Goal: Task Accomplishment & Management: Use online tool/utility

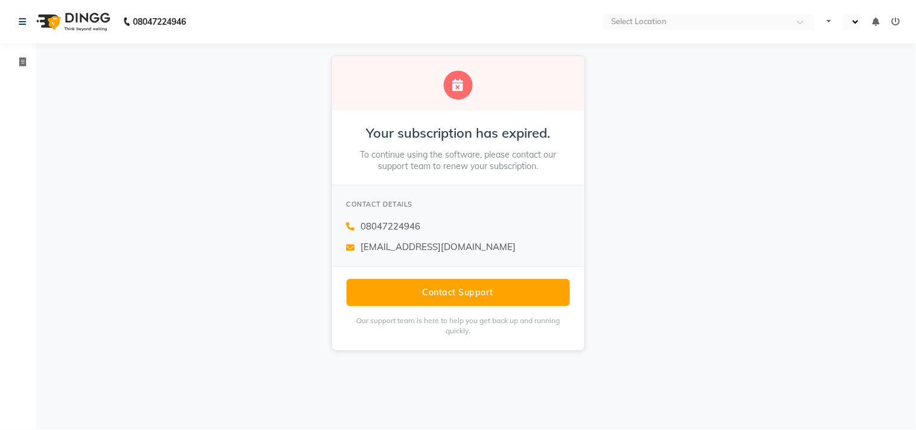
select select "en"
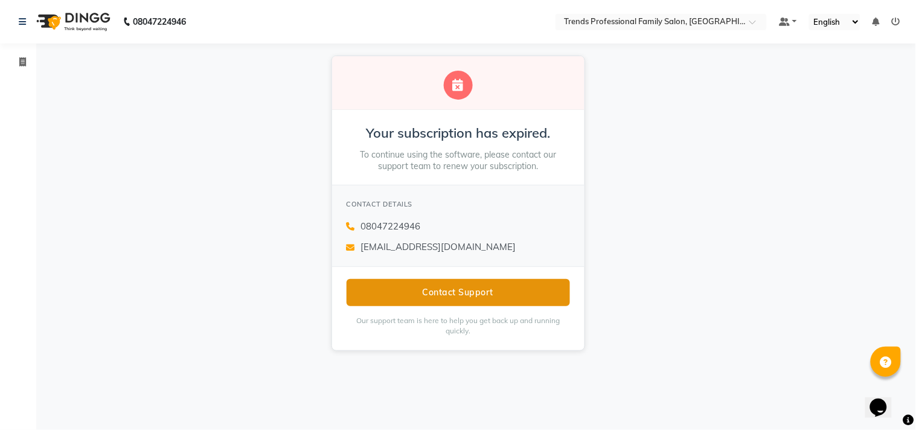
drag, startPoint x: 565, startPoint y: 292, endPoint x: 547, endPoint y: 294, distance: 18.2
click at [552, 294] on button "Contact Support" at bounding box center [458, 292] width 223 height 27
click at [545, 294] on button "Contact Support" at bounding box center [458, 292] width 223 height 27
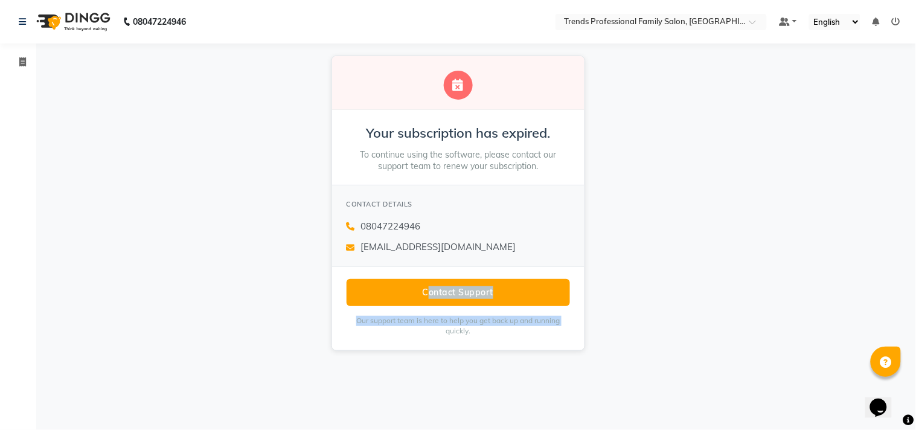
drag, startPoint x: 270, startPoint y: 309, endPoint x: 382, endPoint y: 340, distance: 116.0
click at [377, 341] on div "Your subscription has expired. To continue using the software, please contact o…" at bounding box center [458, 202] width 916 height 319
click at [21, 56] on span at bounding box center [22, 63] width 21 height 14
select select "service"
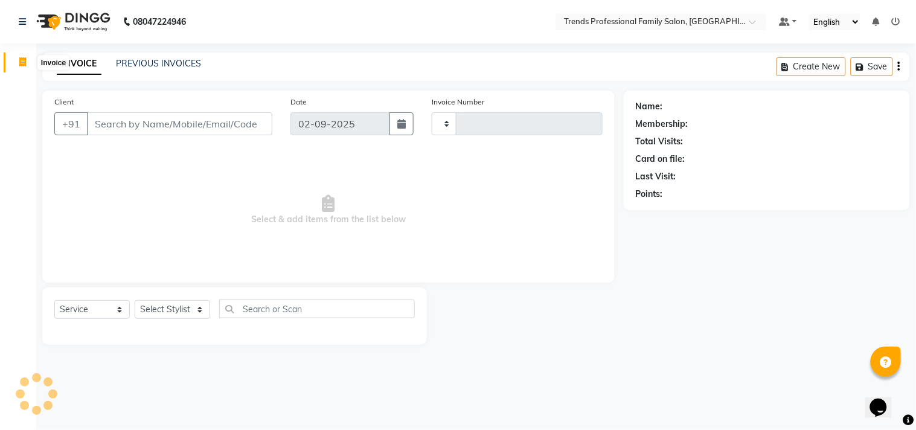
type input "3021"
select select "7345"
drag, startPoint x: 250, startPoint y: 178, endPoint x: 210, endPoint y: 252, distance: 83.8
click at [234, 213] on span "Select & add items from the list below" at bounding box center [328, 210] width 548 height 121
click at [202, 305] on select "Select Stylist [PERSON_NAME] [PERSON_NAME] [PERSON_NAME] [PERSON_NAME] RUSTHAM …" at bounding box center [172, 309] width 75 height 19
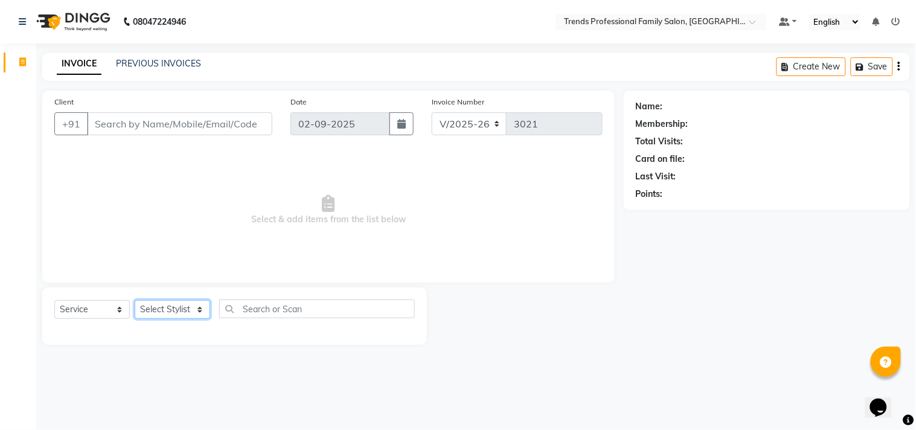
select select "84239"
click at [135, 301] on select "Select Stylist [PERSON_NAME] [PERSON_NAME] [PERSON_NAME] [PERSON_NAME] RUSTHAM …" at bounding box center [172, 309] width 75 height 19
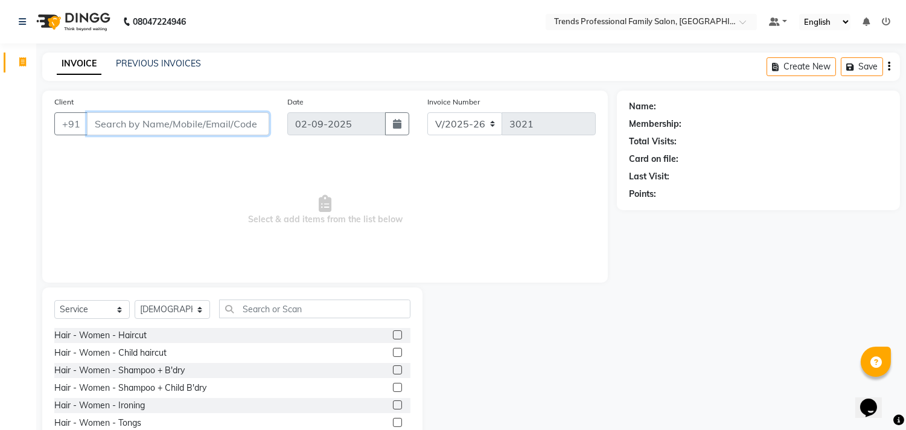
click at [176, 129] on input "Client" at bounding box center [178, 123] width 182 height 23
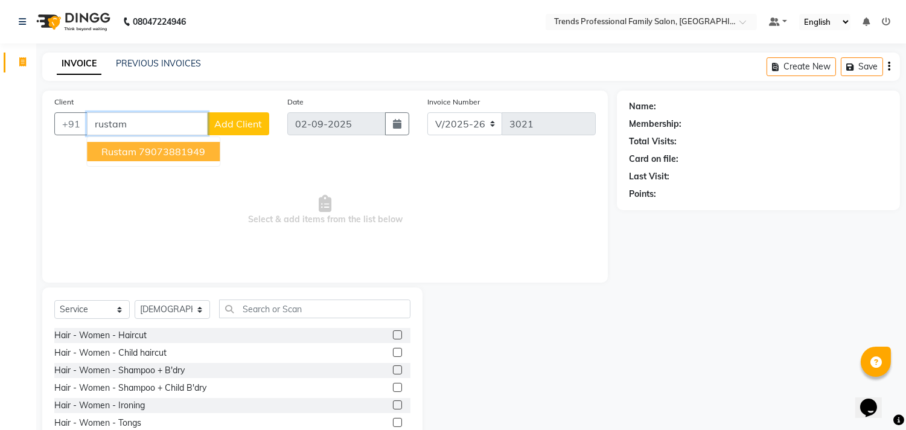
click at [164, 153] on ngb-highlight "79073881949" at bounding box center [172, 152] width 66 height 12
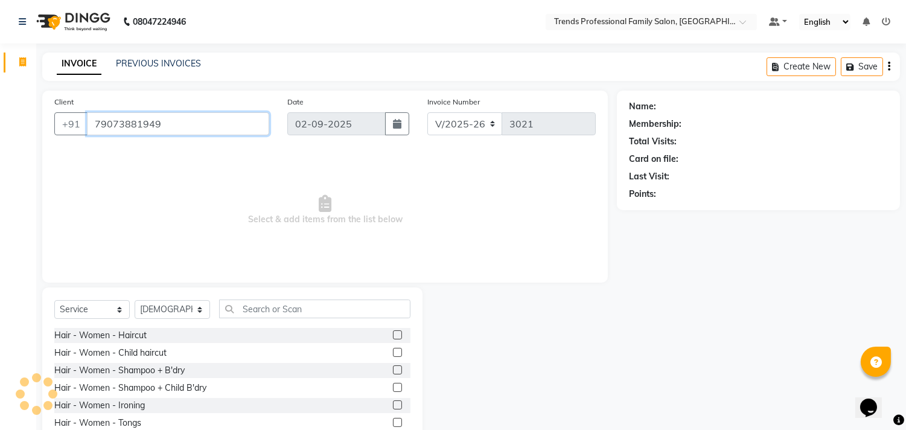
type input "79073881949"
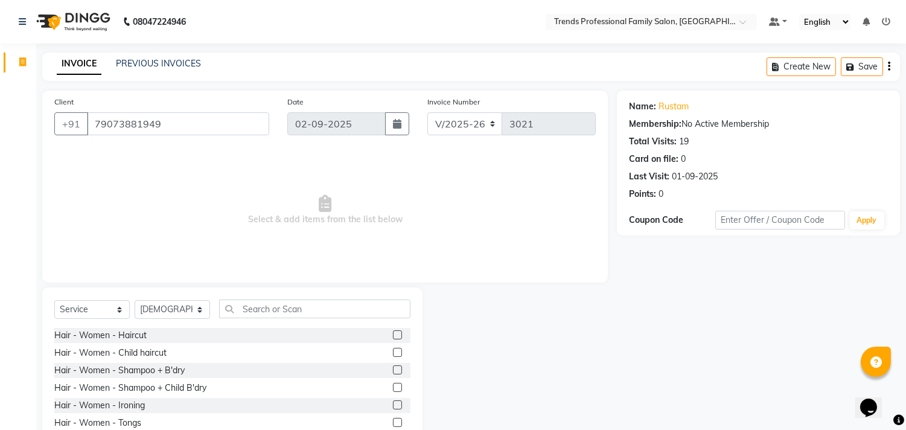
click at [315, 315] on div "Select Service Product Membership Package Voucher Prepaid Gift Card Select Styl…" at bounding box center [232, 314] width 356 height 28
click at [315, 315] on input "text" at bounding box center [314, 309] width 191 height 19
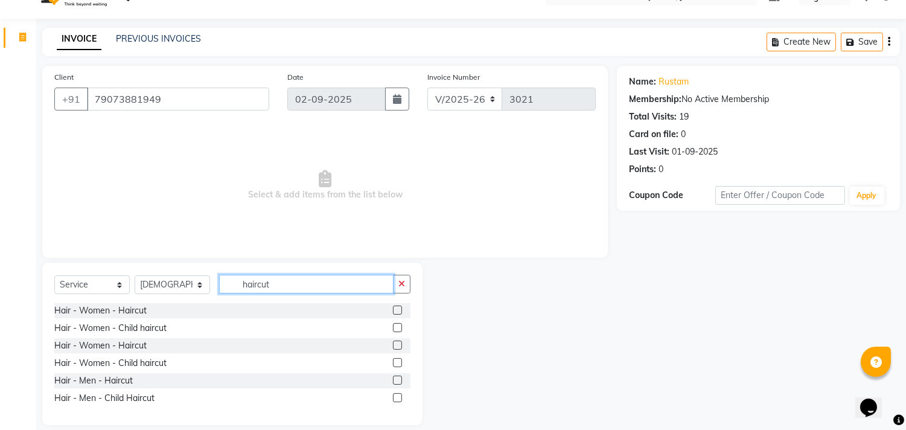
scroll to position [38, 0]
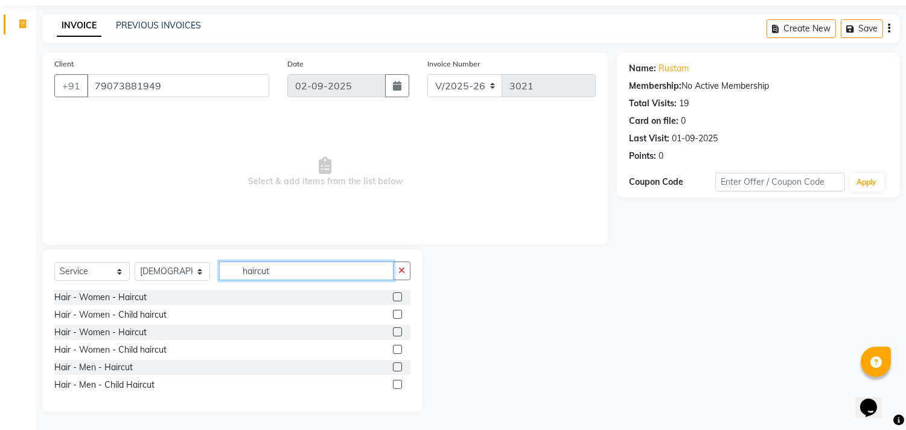
click at [260, 272] on input "haircut" at bounding box center [306, 270] width 175 height 19
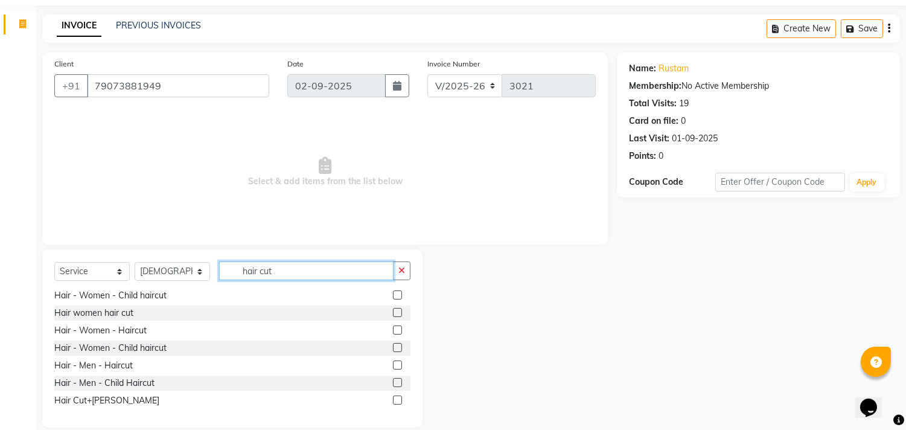
scroll to position [37, 0]
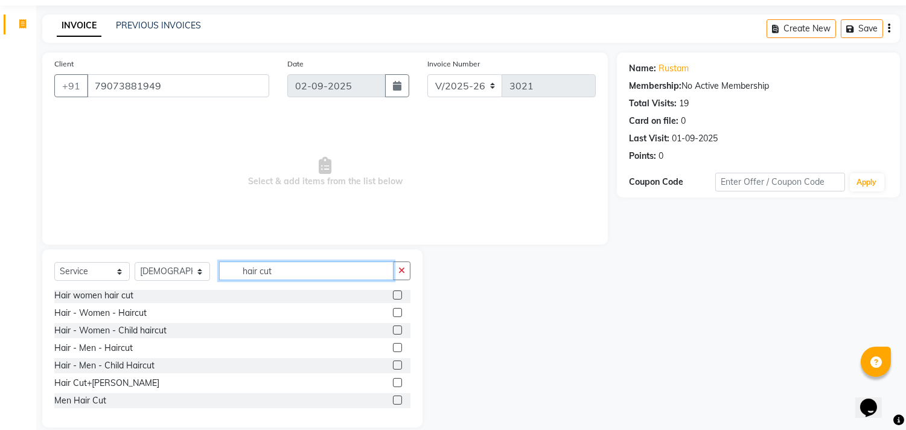
type input "hair cut"
click at [393, 378] on label at bounding box center [397, 382] width 9 height 9
click at [393, 379] on input "checkbox" at bounding box center [397, 383] width 8 height 8
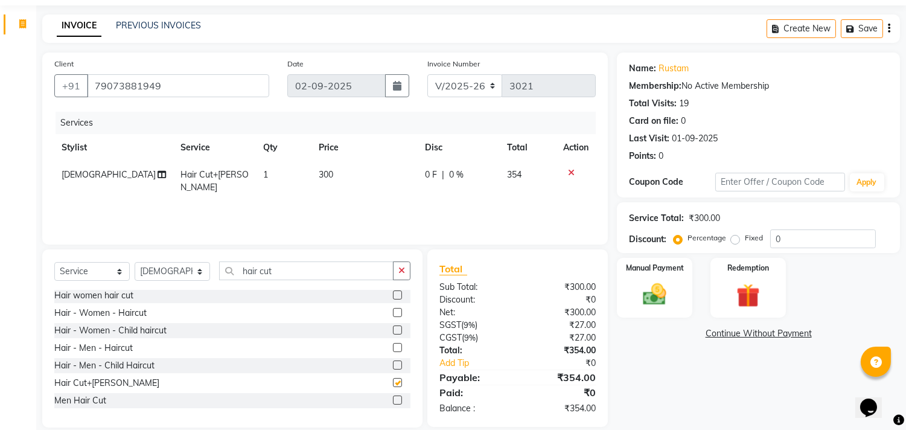
checkbox input "false"
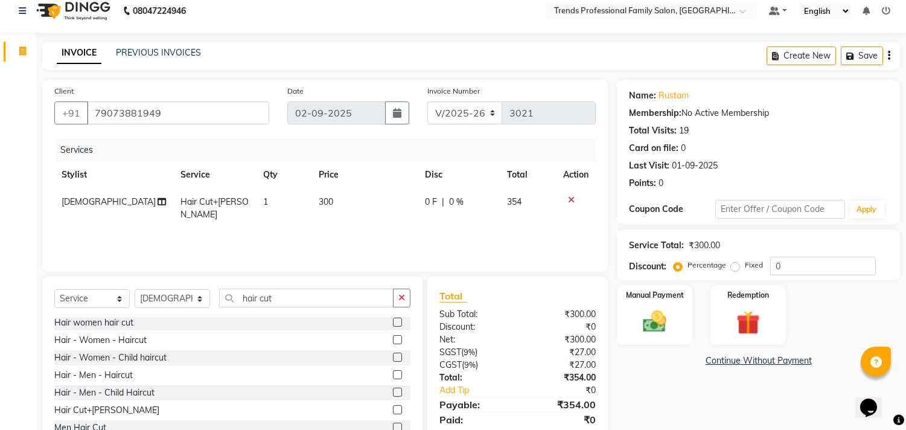
scroll to position [0, 0]
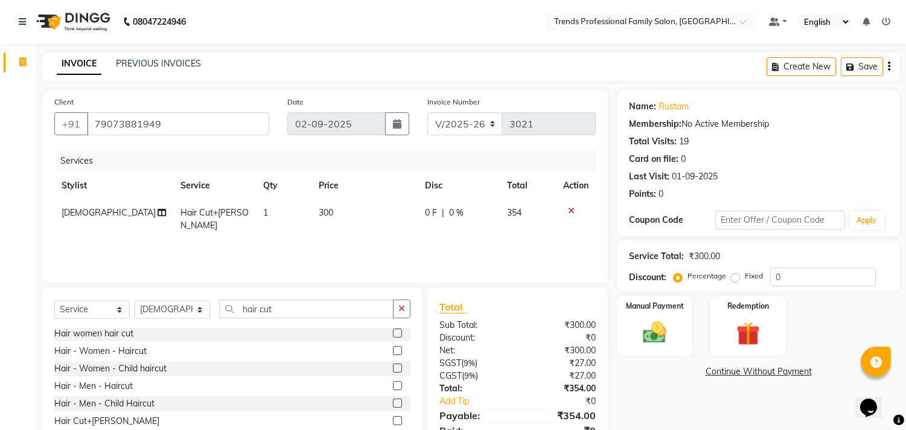
click at [890, 67] on icon "button" at bounding box center [889, 66] width 2 height 1
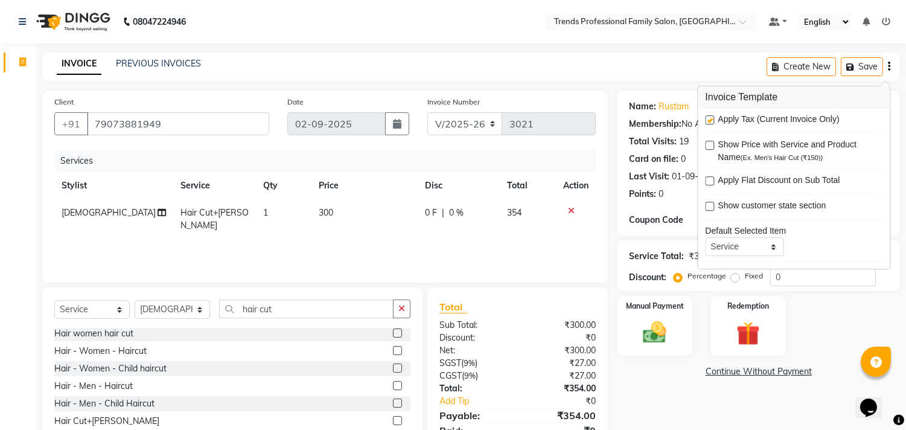
click at [709, 118] on label at bounding box center [709, 119] width 9 height 9
click at [709, 118] on input "checkbox" at bounding box center [709, 121] width 8 height 8
checkbox input "false"
click at [629, 69] on div "INVOICE PREVIOUS INVOICES Create New Save" at bounding box center [471, 67] width 858 height 28
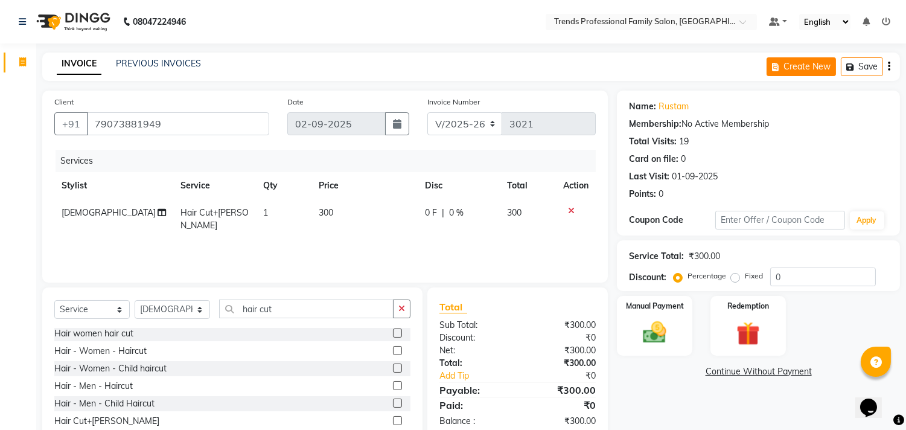
click at [783, 67] on icon "button" at bounding box center [777, 67] width 11 height 8
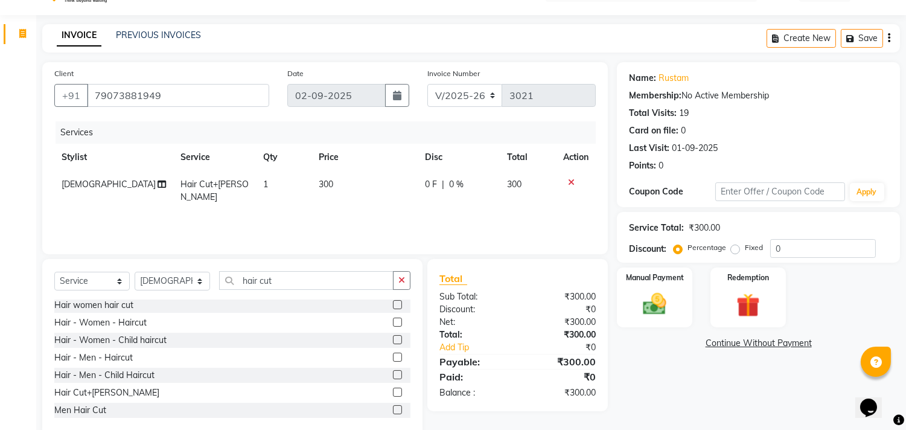
scroll to position [53, 0]
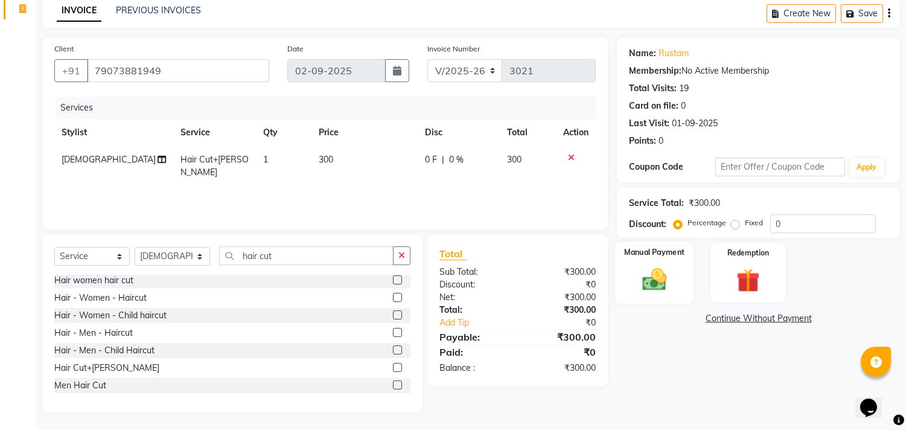
click at [660, 289] on img at bounding box center [655, 280] width 40 height 28
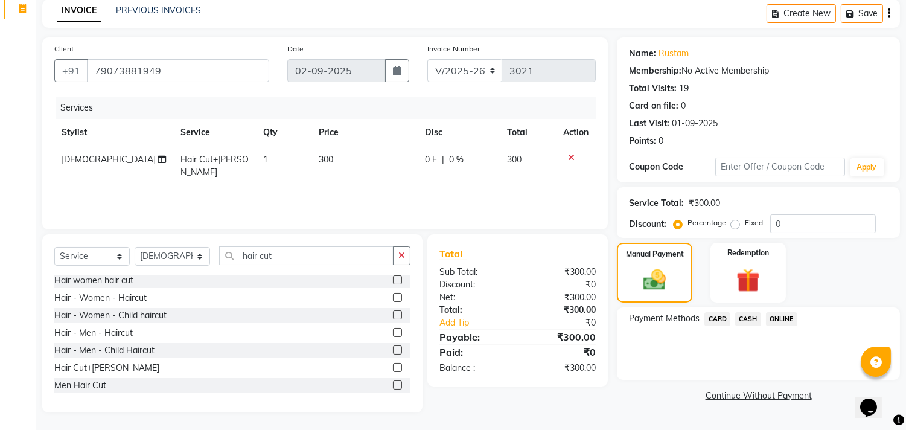
click at [715, 321] on span "CARD" at bounding box center [718, 319] width 26 height 14
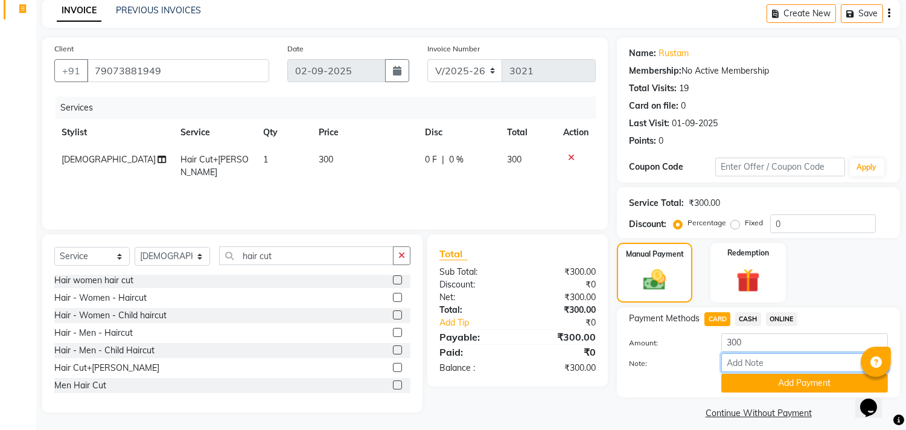
click at [735, 361] on input "Note:" at bounding box center [805, 362] width 167 height 19
type input "THANK YOU VISIT AGAIN"
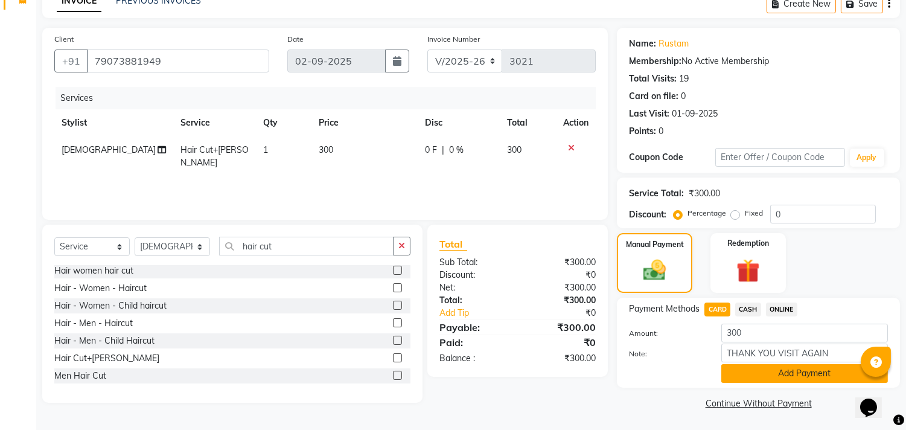
click at [781, 374] on button "Add Payment" at bounding box center [805, 373] width 167 height 19
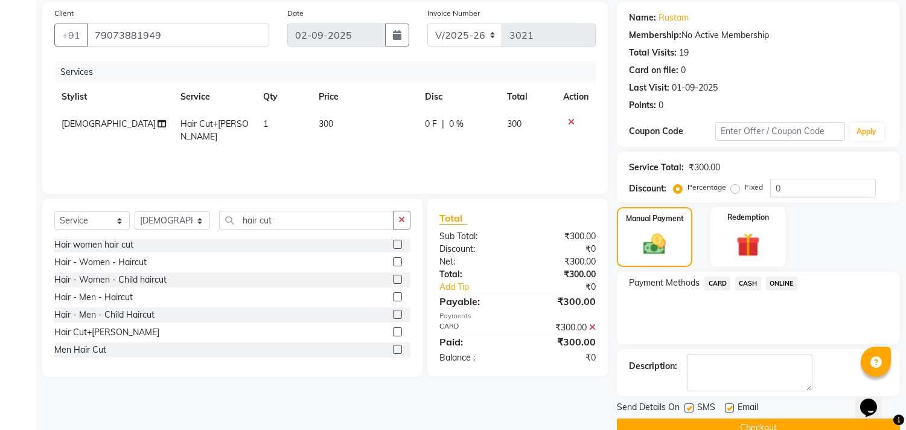
scroll to position [113, 0]
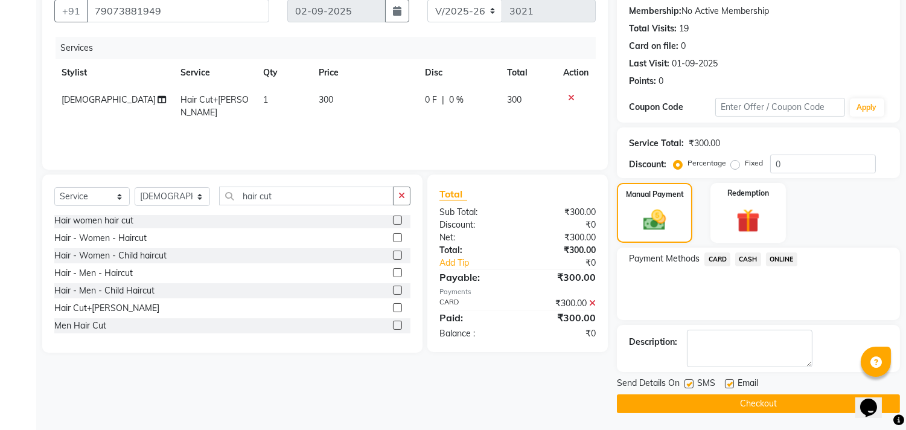
click at [731, 383] on label at bounding box center [729, 383] width 9 height 9
click at [731, 383] on input "checkbox" at bounding box center [729, 384] width 8 height 8
checkbox input "false"
click at [699, 406] on button "Checkout" at bounding box center [758, 403] width 283 height 19
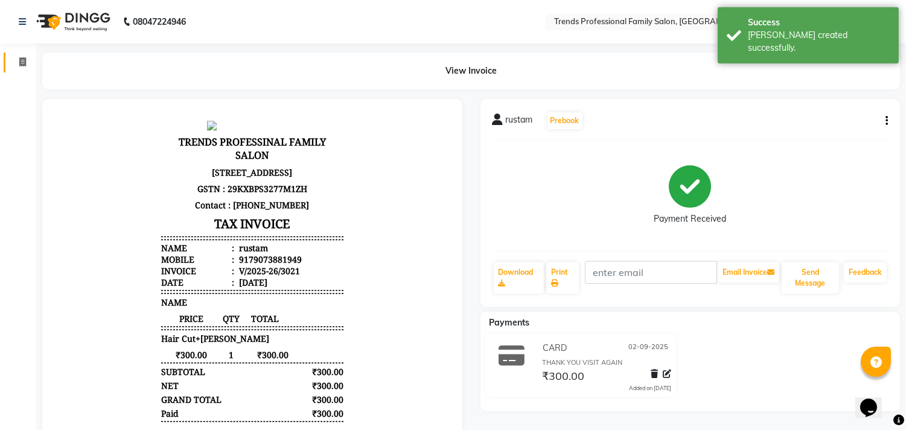
click at [20, 69] on link "Invoice" at bounding box center [18, 63] width 29 height 20
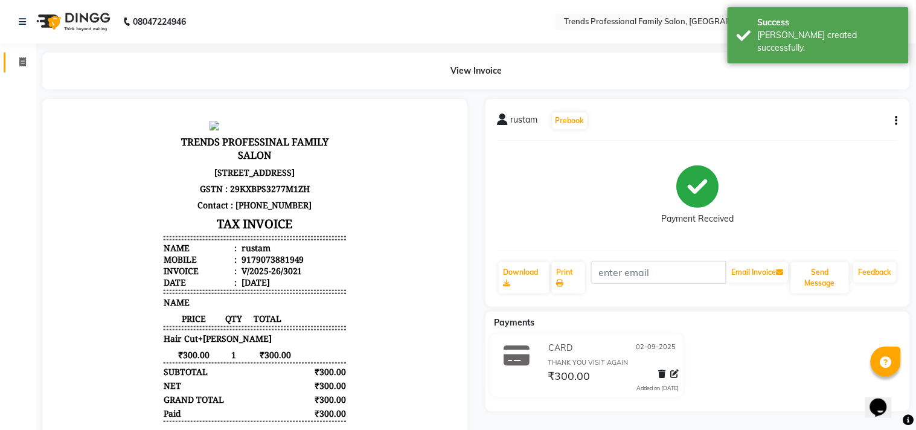
select select "service"
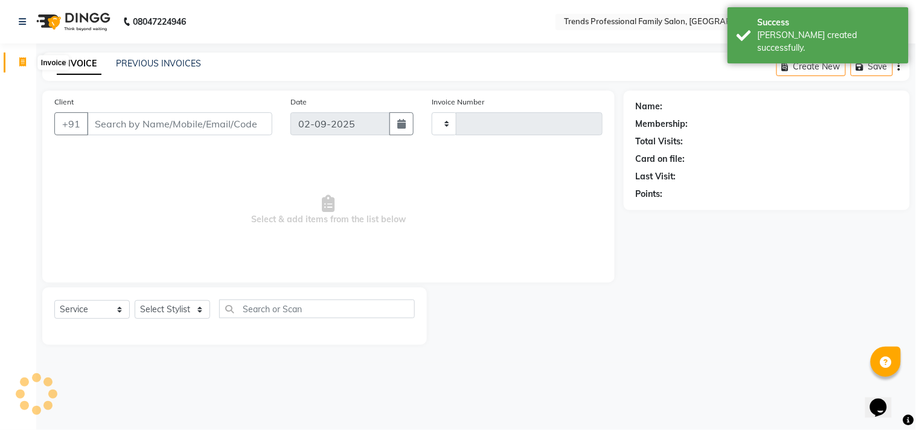
type input "3022"
select select "7345"
